Goal: Information Seeking & Learning: Learn about a topic

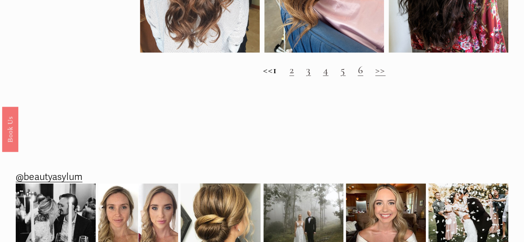
scroll to position [739, 0]
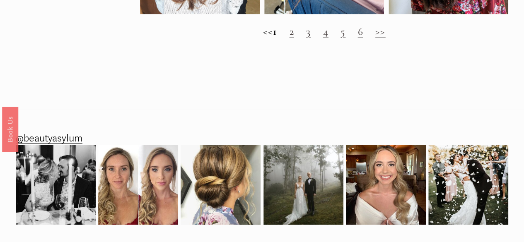
click at [296, 38] on h2 "<< 1 2 3 4 5 6 >>" at bounding box center [324, 31] width 368 height 12
click at [294, 38] on link "2" at bounding box center [291, 31] width 5 height 13
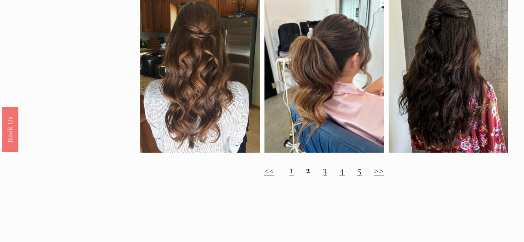
scroll to position [606, 0]
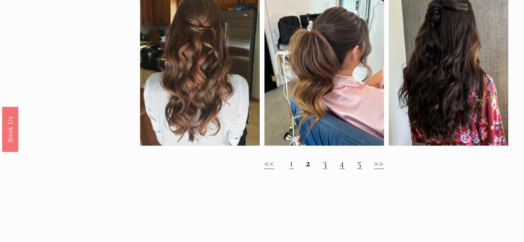
click at [324, 169] on link "3" at bounding box center [324, 162] width 5 height 13
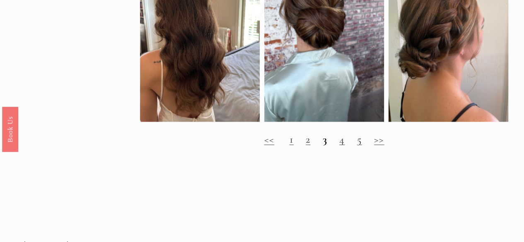
scroll to position [794, 0]
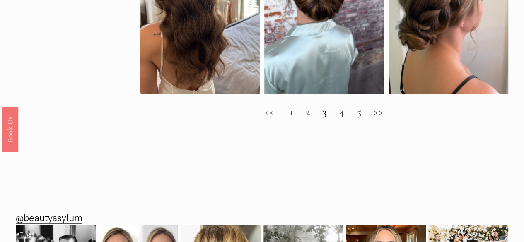
click at [342, 118] on link "4" at bounding box center [341, 111] width 5 height 13
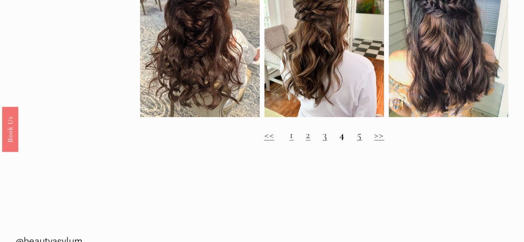
scroll to position [662, 0]
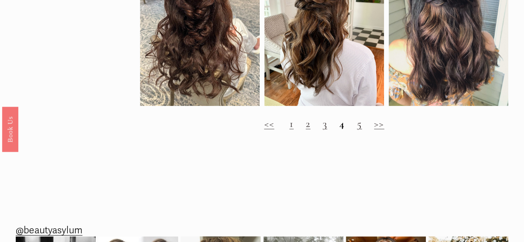
click at [357, 130] on link "5" at bounding box center [358, 123] width 5 height 13
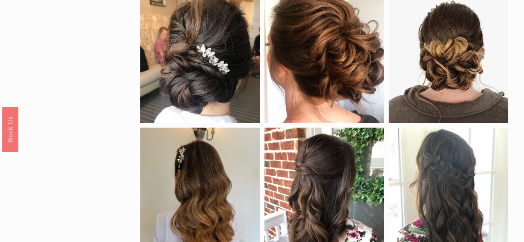
scroll to position [254, 0]
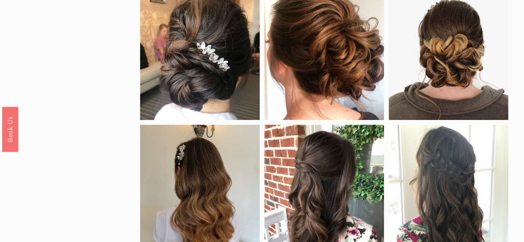
click at [515, 211] on div "by color black blonde brunette red density clip-in extensions fine hair thick h…" at bounding box center [262, 220] width 524 height 799
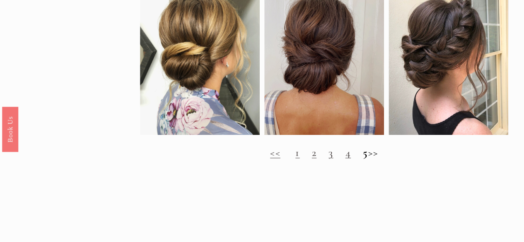
scroll to position [739, 0]
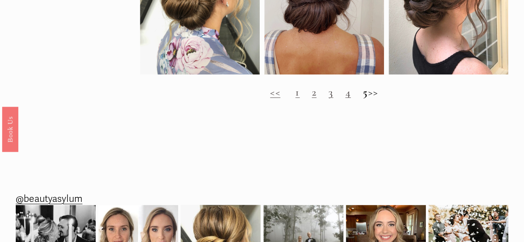
click at [377, 98] on h2 "<< 1 2 3 4 5 >>" at bounding box center [324, 92] width 368 height 12
